Goal: Browse casually: Explore the website without a specific task or goal

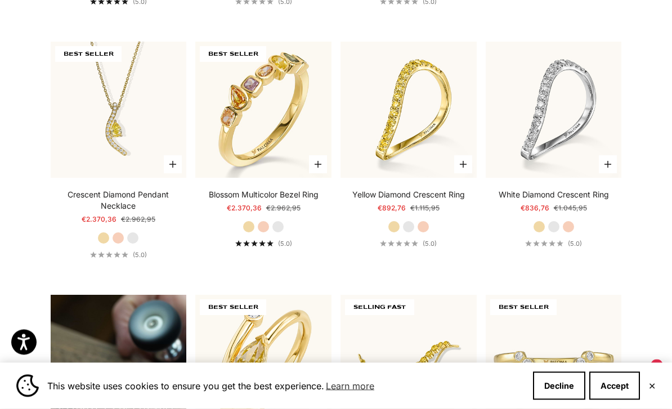
scroll to position [541, 0]
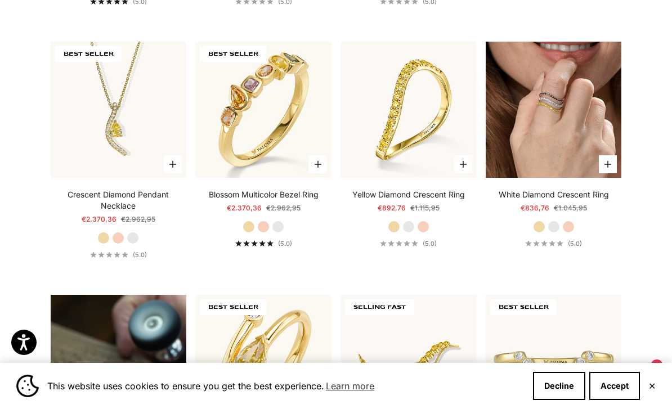
click at [570, 135] on img at bounding box center [554, 110] width 136 height 136
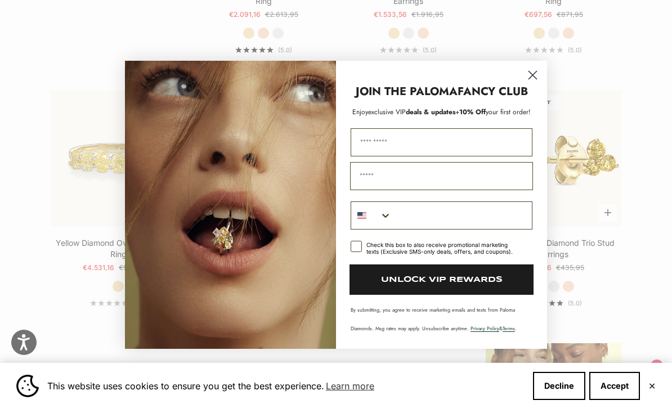
scroll to position [1043, 0]
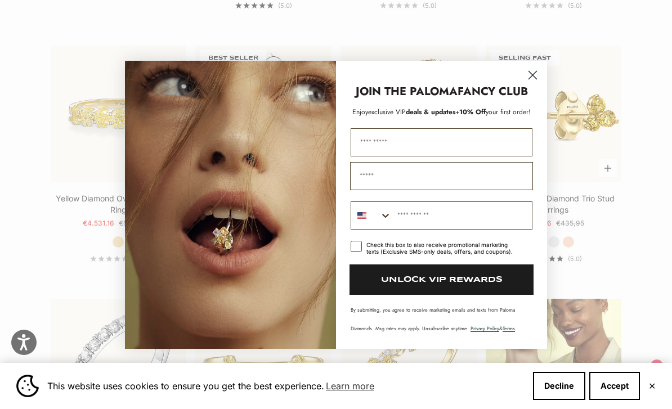
click at [528, 84] on circle "Close dialog" at bounding box center [533, 74] width 19 height 19
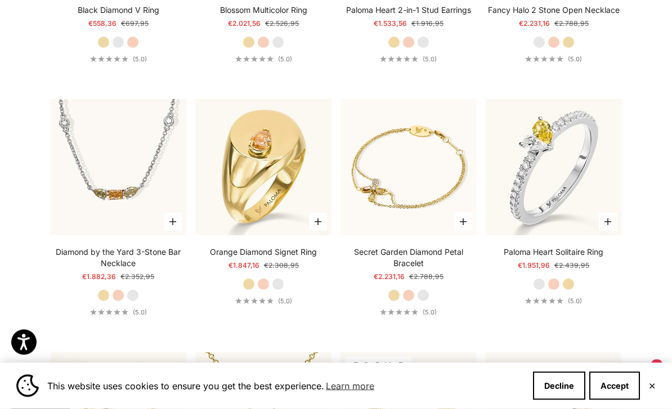
scroll to position [3266, 0]
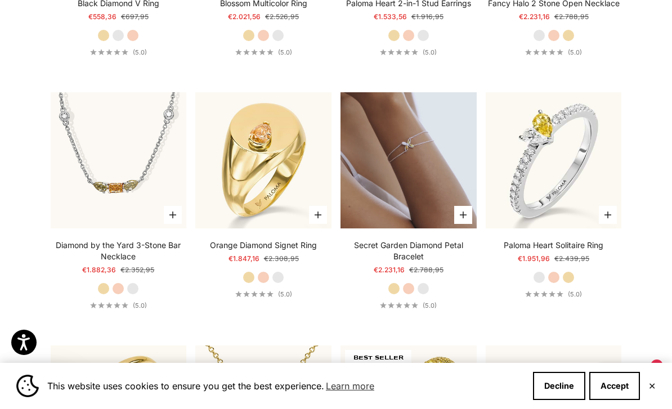
click at [436, 163] on video "#YellowGold\a#RoseGold\a#WhiteGold" at bounding box center [409, 160] width 136 height 136
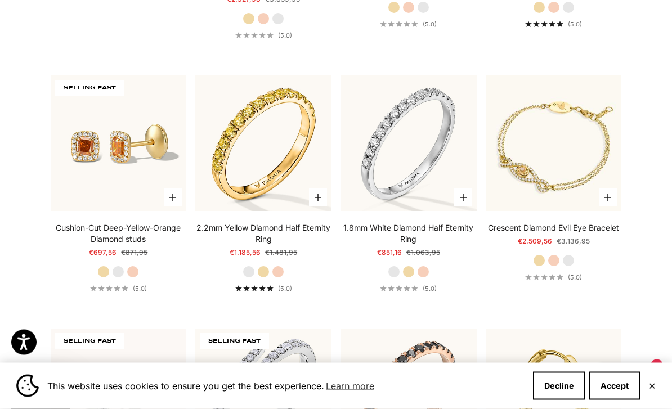
scroll to position [2023, 0]
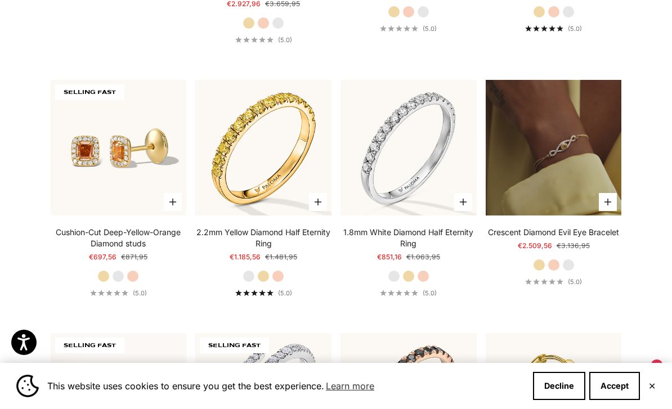
click at [566, 153] on video "#YellowGold\a#WhiteGold\a#RoseGold" at bounding box center [554, 148] width 136 height 136
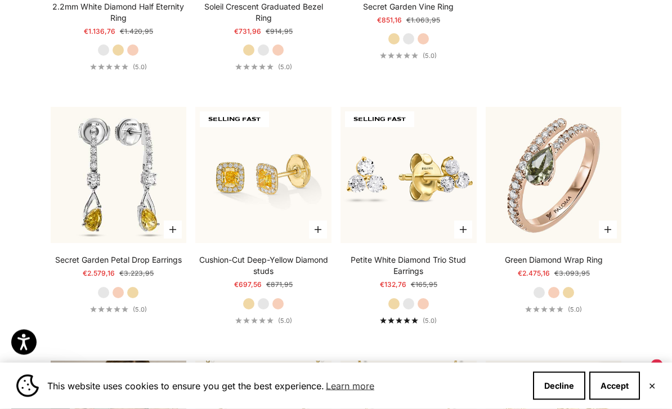
scroll to position [1483, 0]
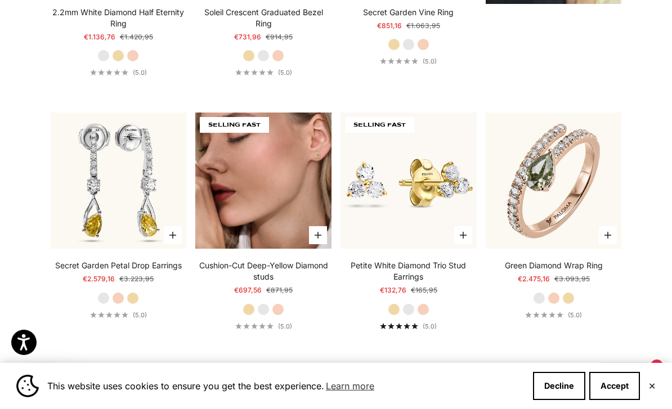
click at [306, 194] on img at bounding box center [263, 181] width 136 height 136
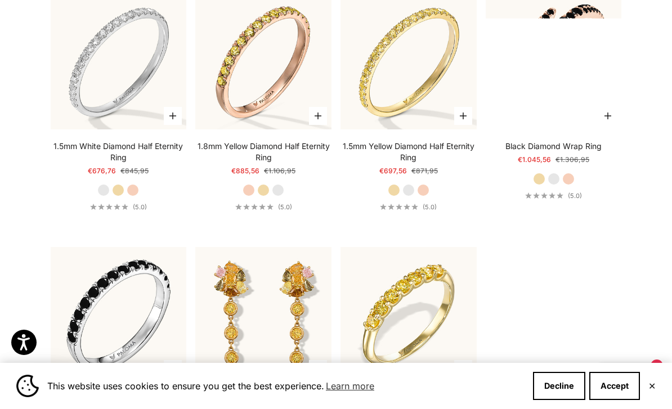
scroll to position [3860, 0]
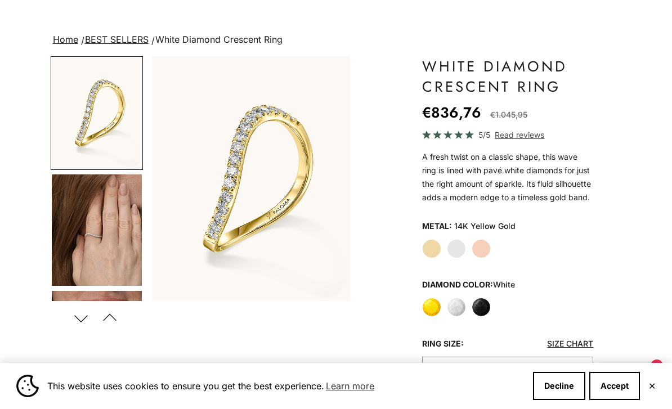
scroll to position [56, 0]
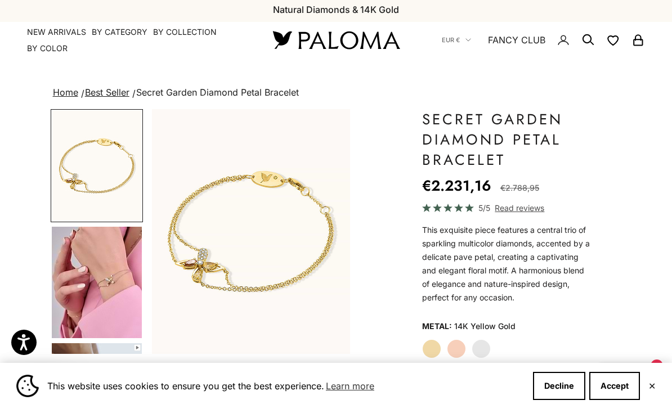
scroll to position [11, 0]
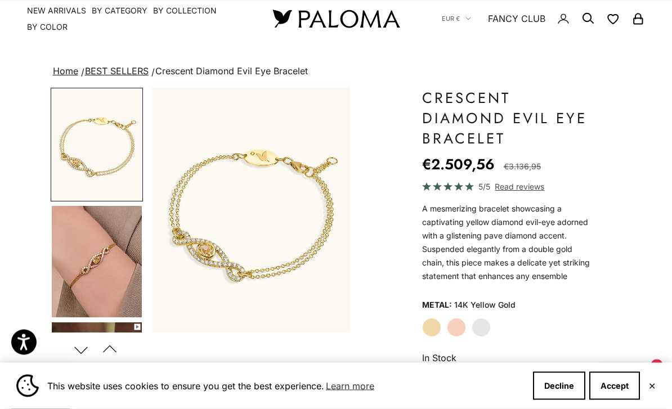
scroll to position [12, 0]
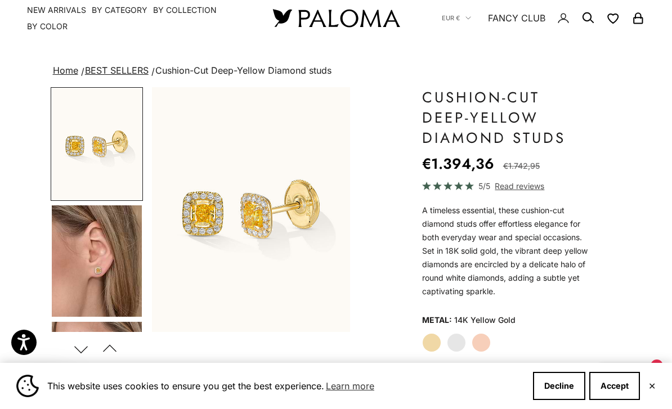
scroll to position [26, 0]
